Goal: Information Seeking & Learning: Check status

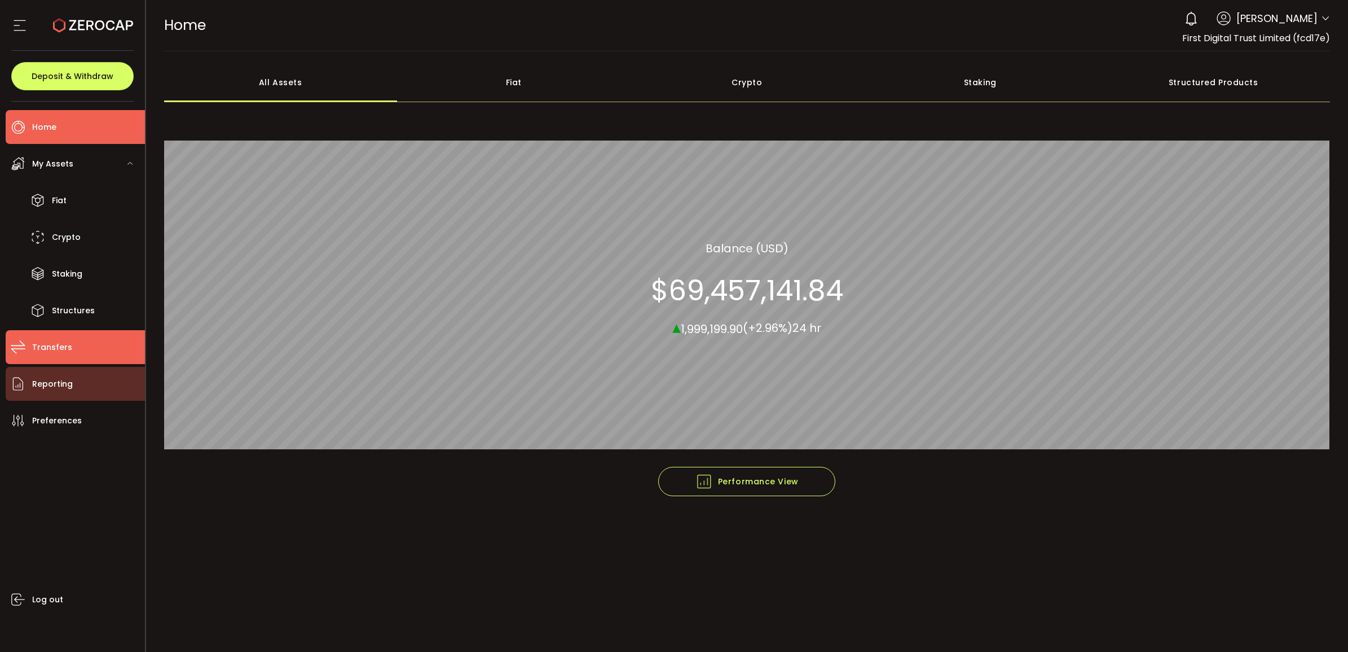
drag, startPoint x: 71, startPoint y: 359, endPoint x: 69, endPoint y: 376, distance: 16.5
click at [71, 359] on li "Transfers" at bounding box center [75, 347] width 139 height 34
click at [65, 391] on span "Reporting" at bounding box center [52, 384] width 41 height 16
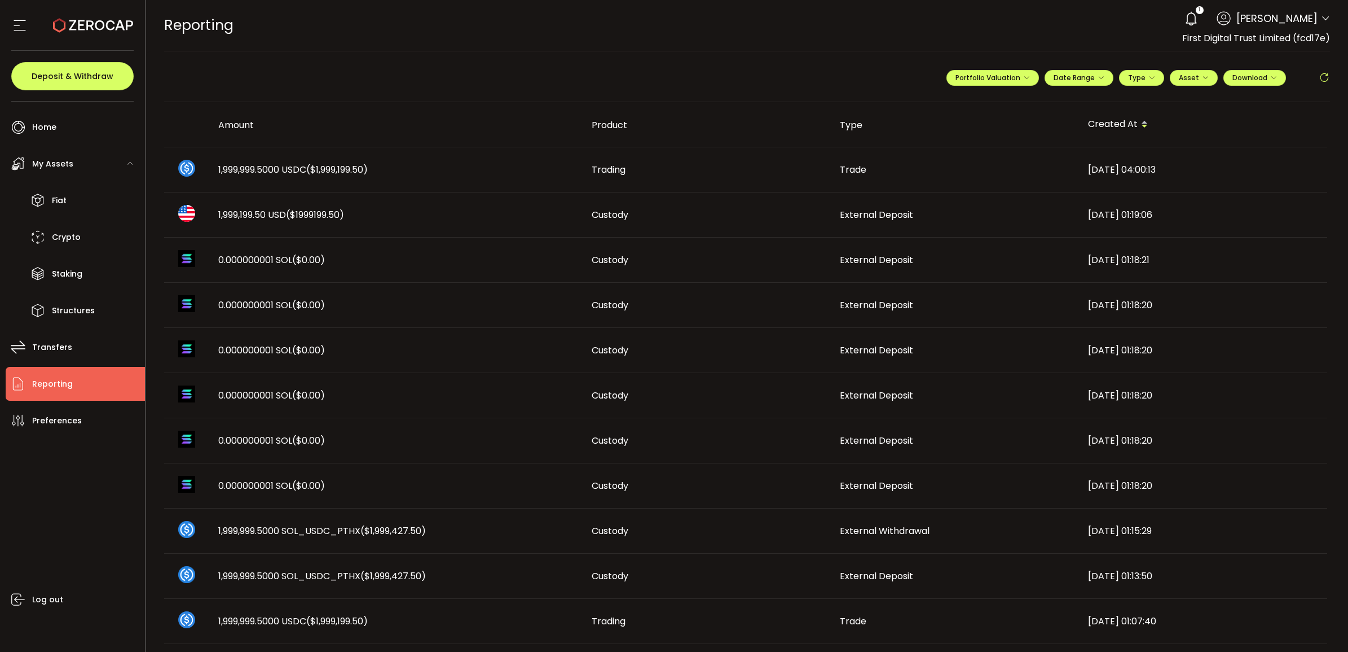
click at [1319, 74] on icon at bounding box center [1324, 77] width 11 height 11
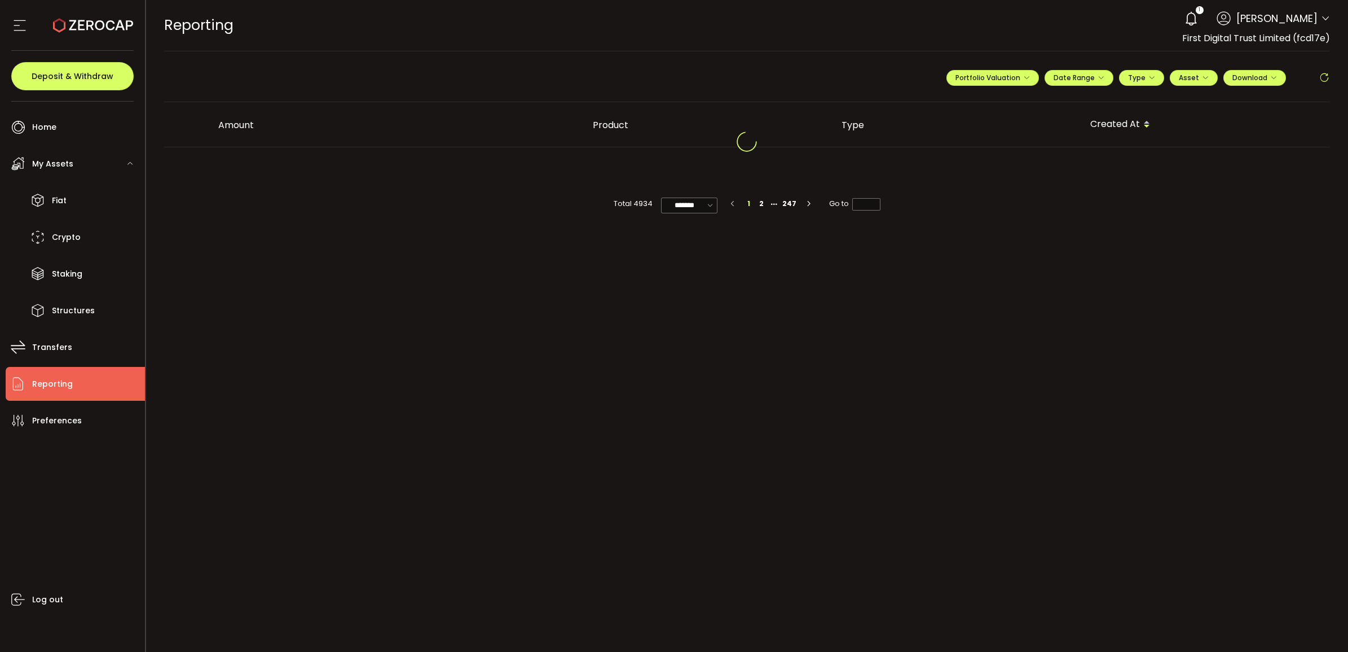
click at [1322, 80] on icon at bounding box center [1324, 77] width 11 height 11
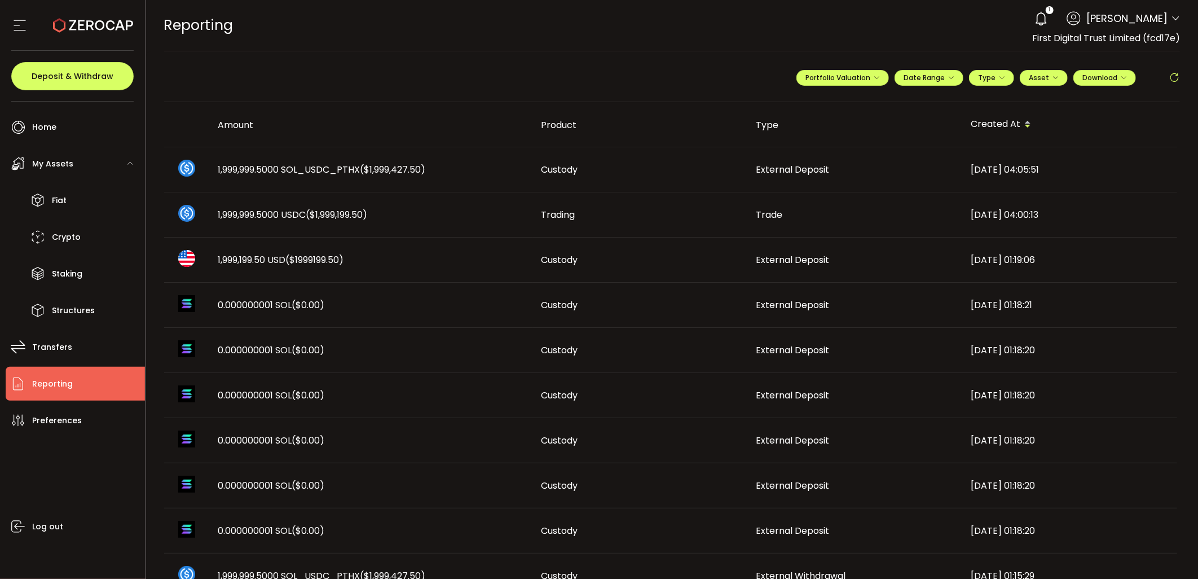
drag, startPoint x: 799, startPoint y: 34, endPoint x: 785, endPoint y: 37, distance: 14.0
click at [799, 34] on div "REPORTING Buy Power $0.00 USD Reporting Reporting Verify Your Identity 1 [PERSO…" at bounding box center [672, 25] width 1017 height 51
click at [1171, 74] on icon at bounding box center [1174, 77] width 11 height 11
click at [1173, 75] on icon at bounding box center [1174, 77] width 11 height 11
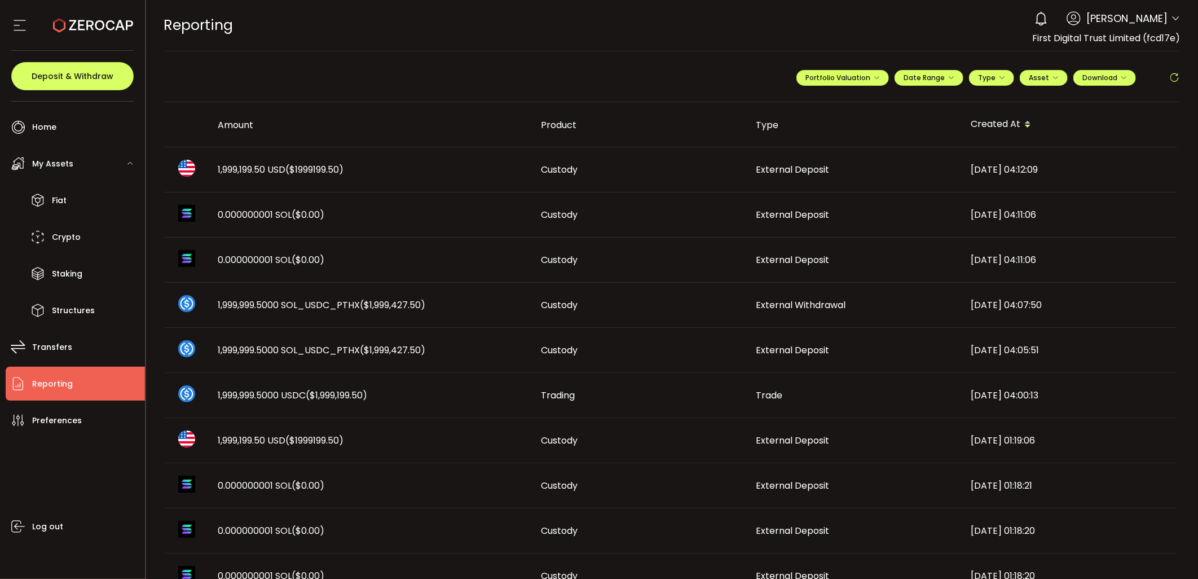
click at [809, 159] on td "External Deposit" at bounding box center [854, 169] width 215 height 45
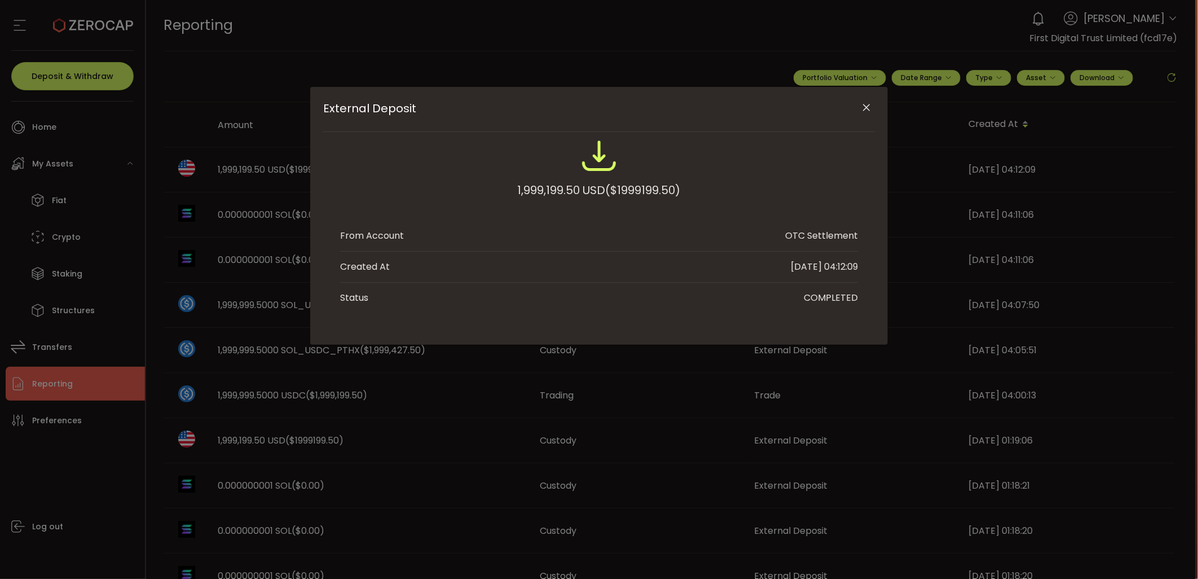
click at [626, 192] on span "($1999199.50)" at bounding box center [643, 190] width 75 height 20
copy span "1999199.50"
click at [861, 108] on icon "Close" at bounding box center [866, 107] width 11 height 11
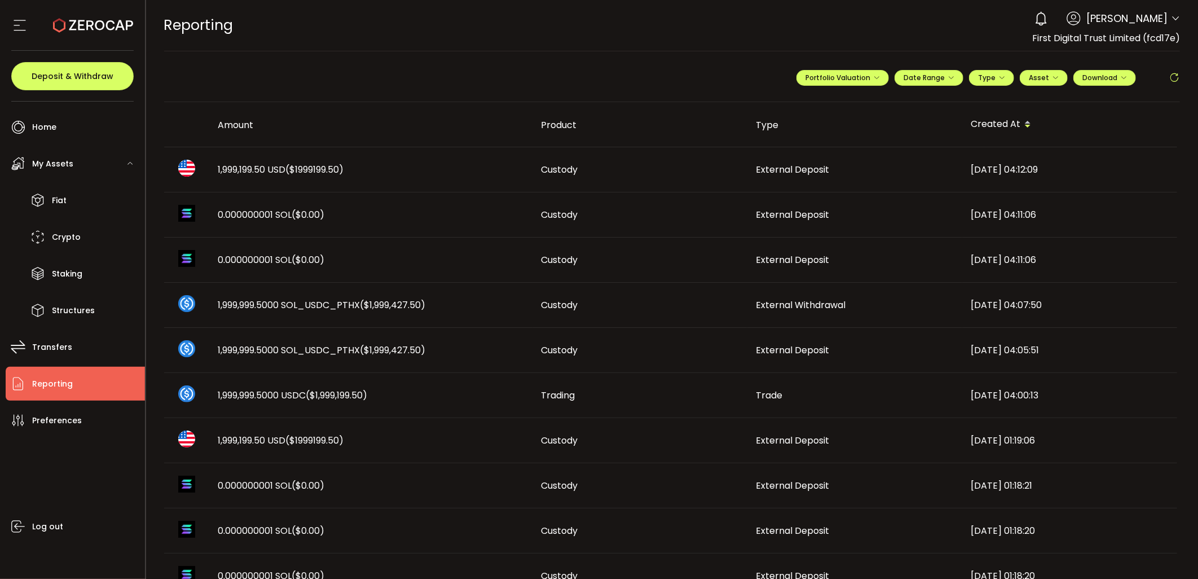
click at [1172, 76] on icon at bounding box center [1174, 77] width 11 height 11
click at [1173, 77] on icon at bounding box center [1174, 77] width 11 height 11
drag, startPoint x: 1183, startPoint y: 82, endPoint x: 1179, endPoint y: 78, distance: 6.4
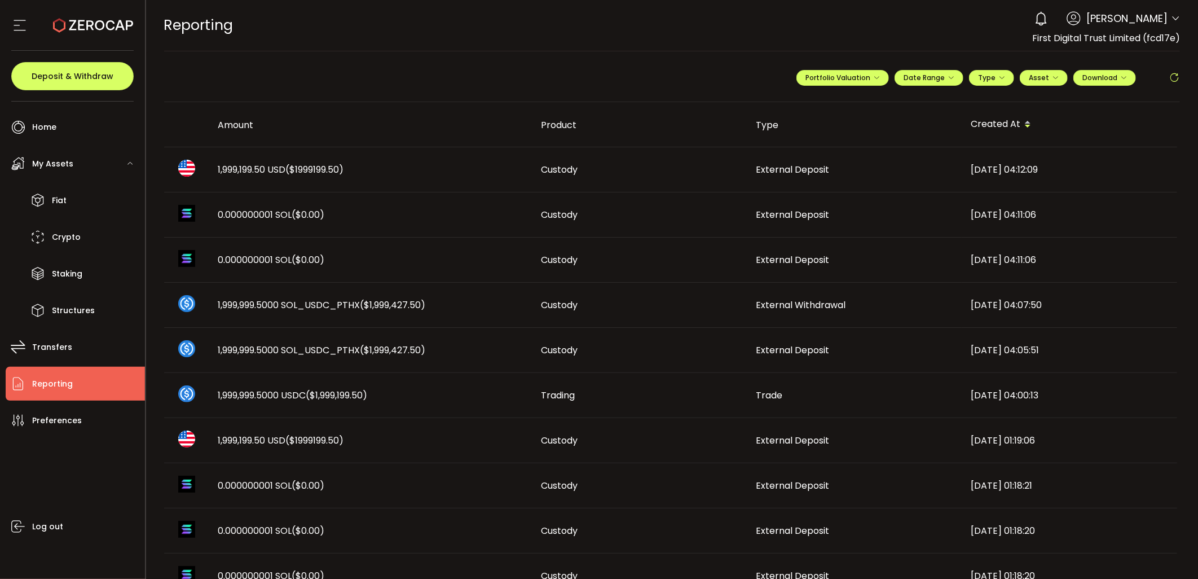
click at [1182, 81] on main "**********" at bounding box center [672, 578] width 1053 height 1055
click at [1179, 77] on main "**********" at bounding box center [672, 578] width 1053 height 1055
click at [1170, 78] on icon at bounding box center [1174, 77] width 11 height 11
click at [1169, 76] on icon at bounding box center [1174, 77] width 11 height 11
click at [1171, 72] on icon at bounding box center [1174, 77] width 11 height 11
